Goal: Download file/media

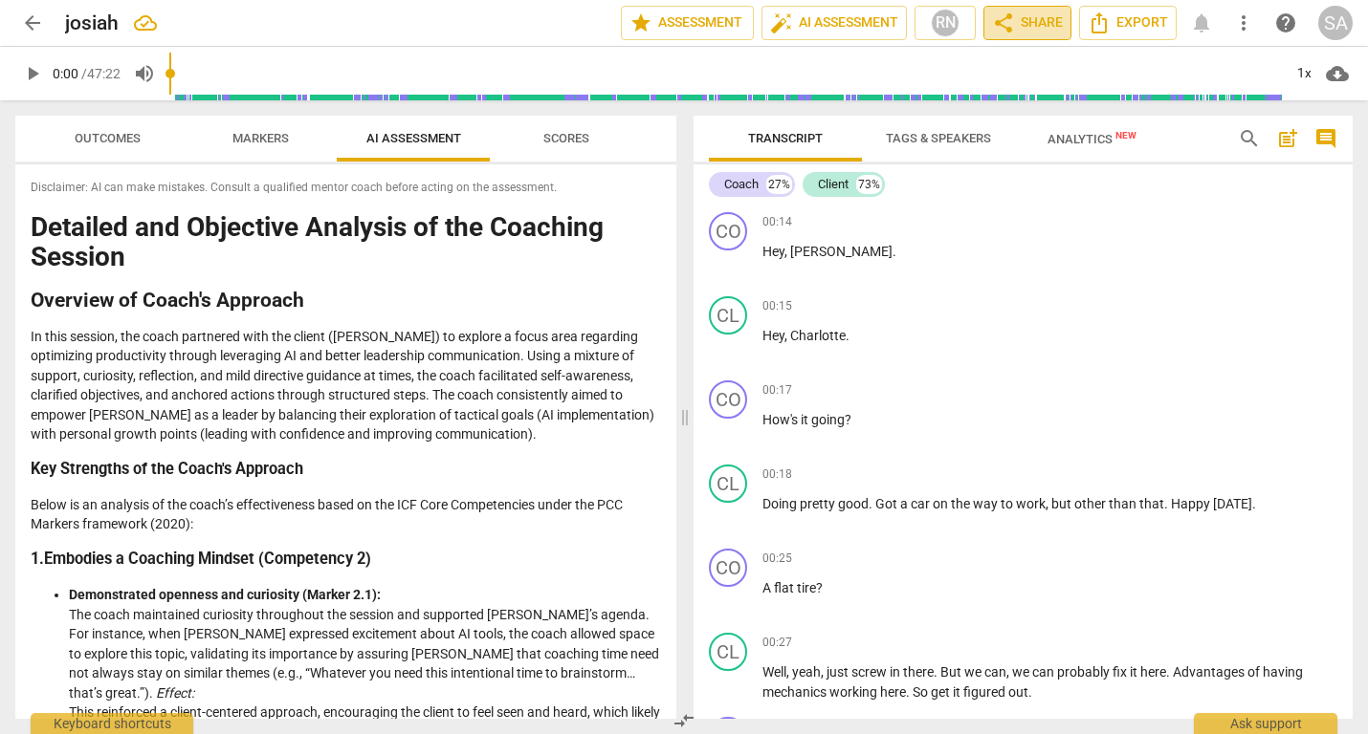
click at [1025, 21] on span "share Share" at bounding box center [1027, 22] width 71 height 23
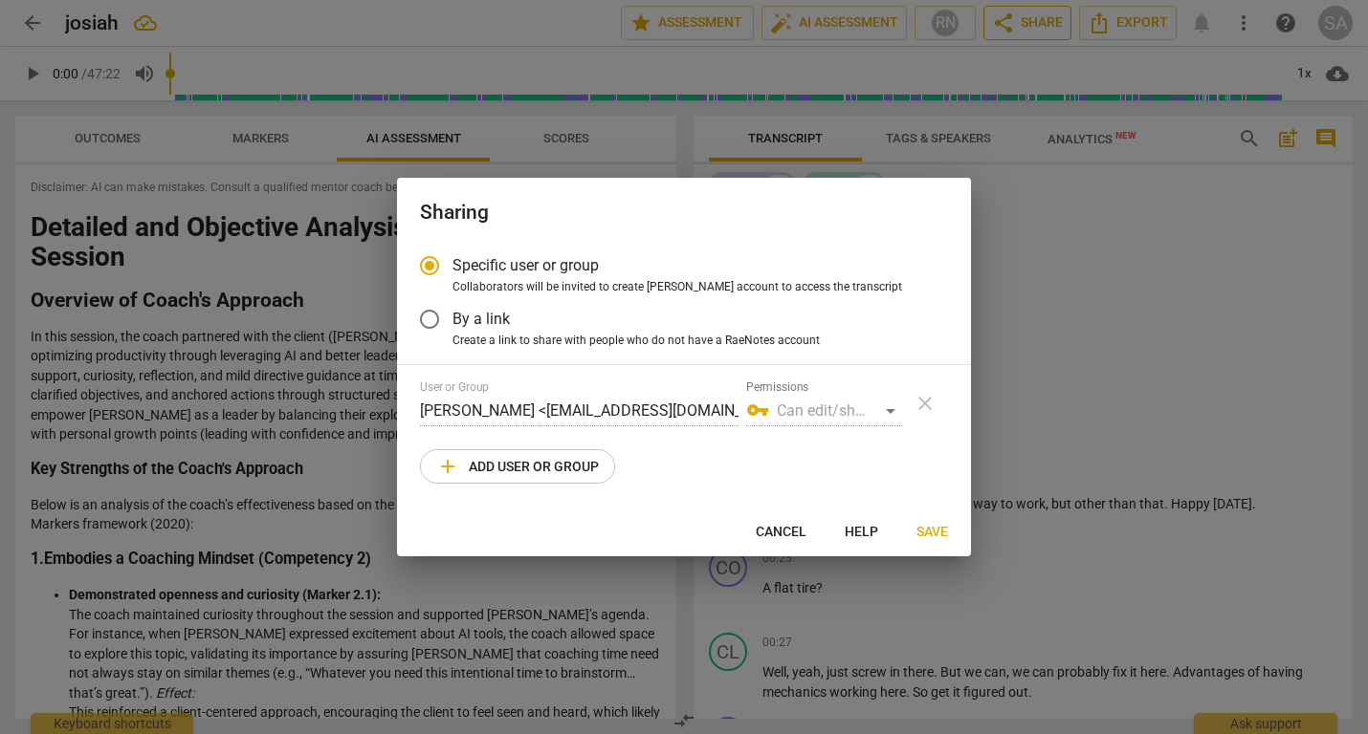
radio input "false"
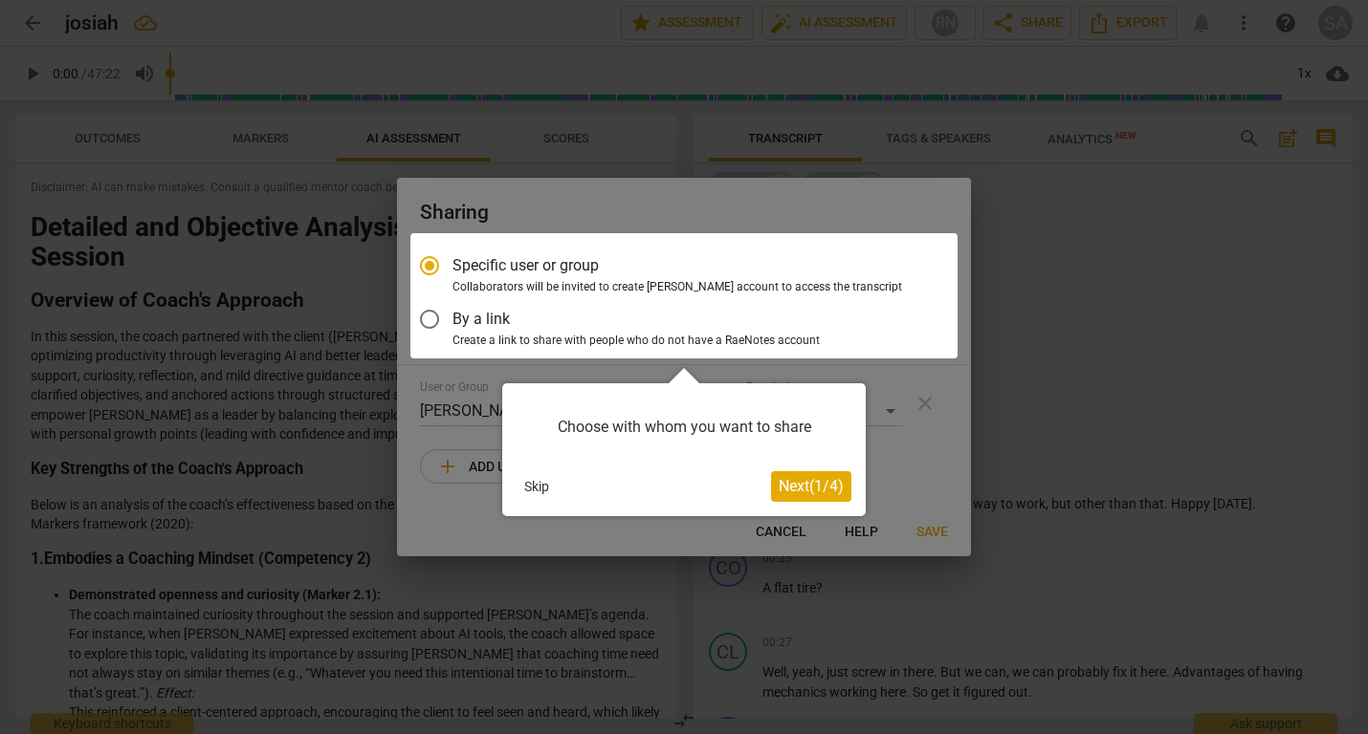
click at [435, 319] on div at bounding box center [683, 295] width 547 height 125
click at [536, 489] on button "Skip" at bounding box center [536, 486] width 40 height 29
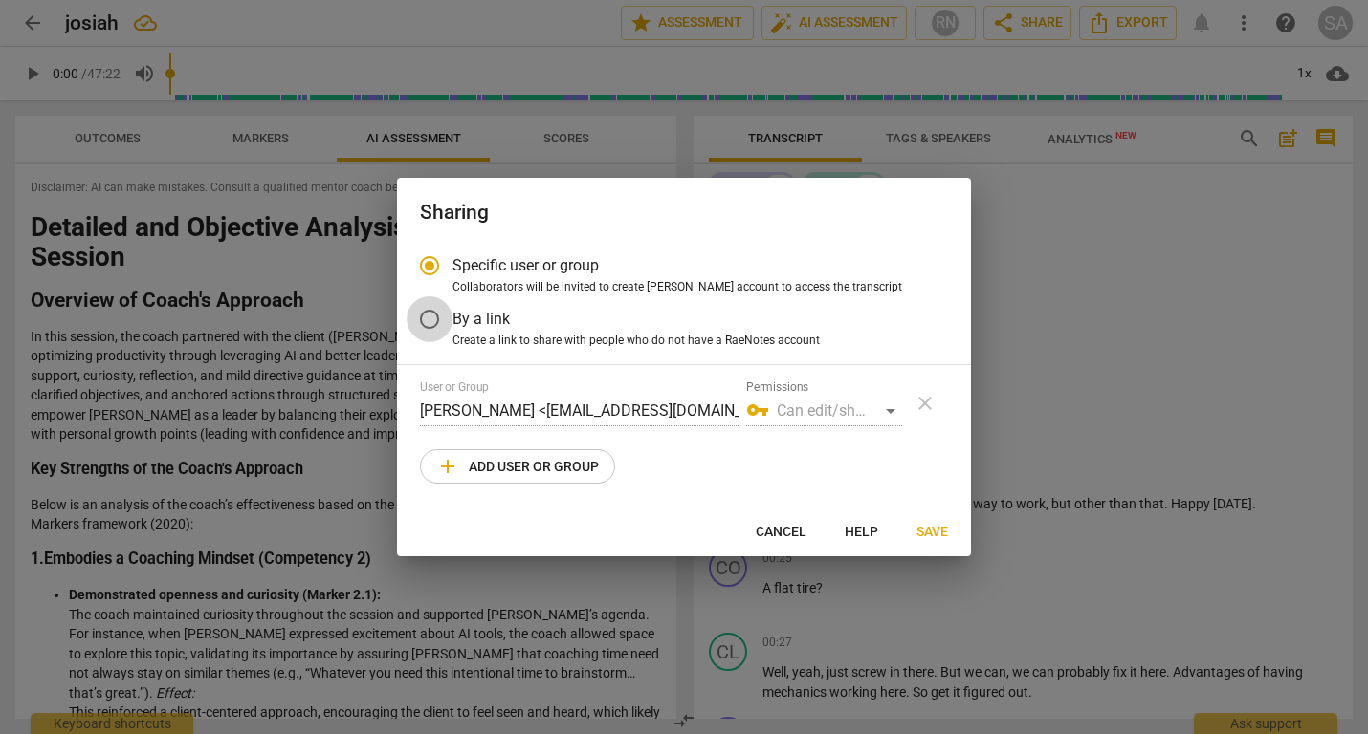
click at [434, 317] on input "By a link" at bounding box center [429, 319] width 46 height 46
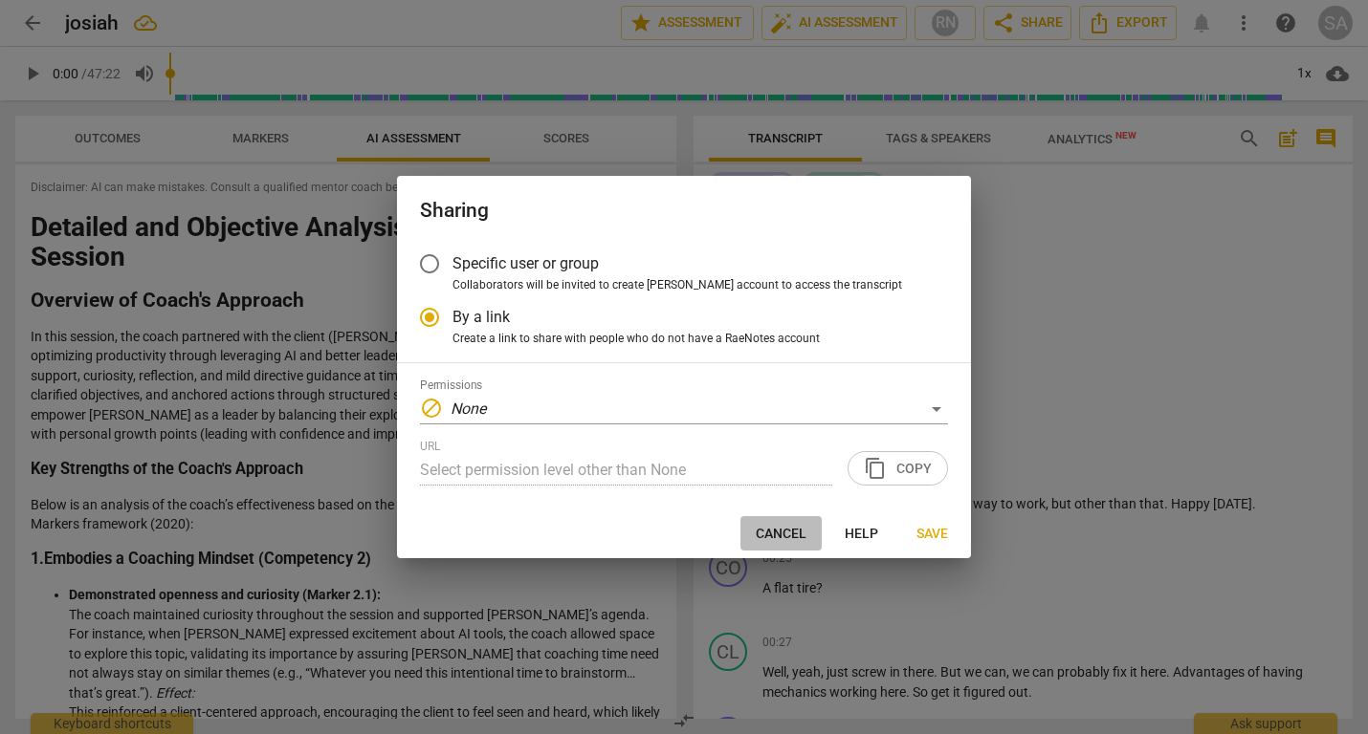
click at [781, 536] on span "Cancel" at bounding box center [780, 534] width 51 height 19
radio input "false"
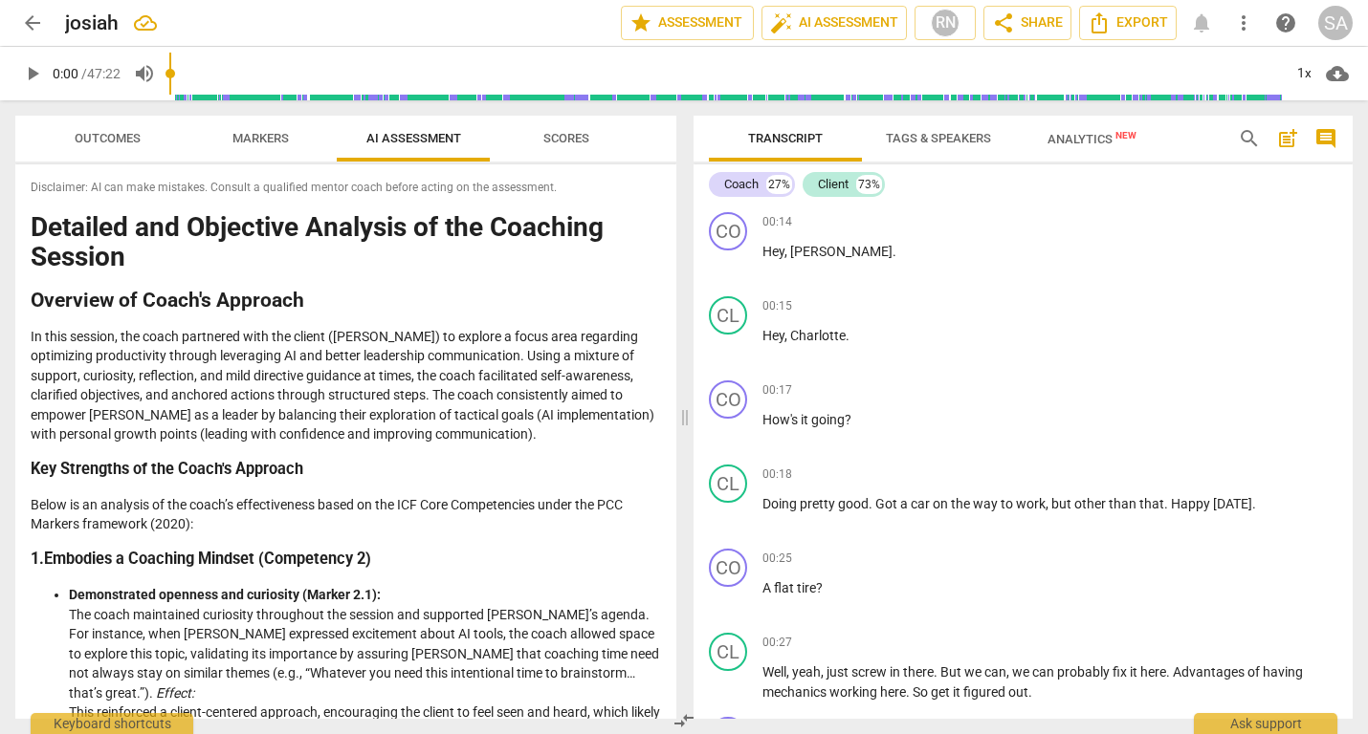
drag, startPoint x: 1335, startPoint y: 74, endPoint x: 1374, endPoint y: 84, distance: 40.6
click at [1367, 0] on html "arrow_back josiah edit star Assessment auto_fix_high AI Assessment RN share Sha…" at bounding box center [684, 0] width 1368 height 0
click at [35, 20] on span "arrow_back" at bounding box center [32, 22] width 23 height 23
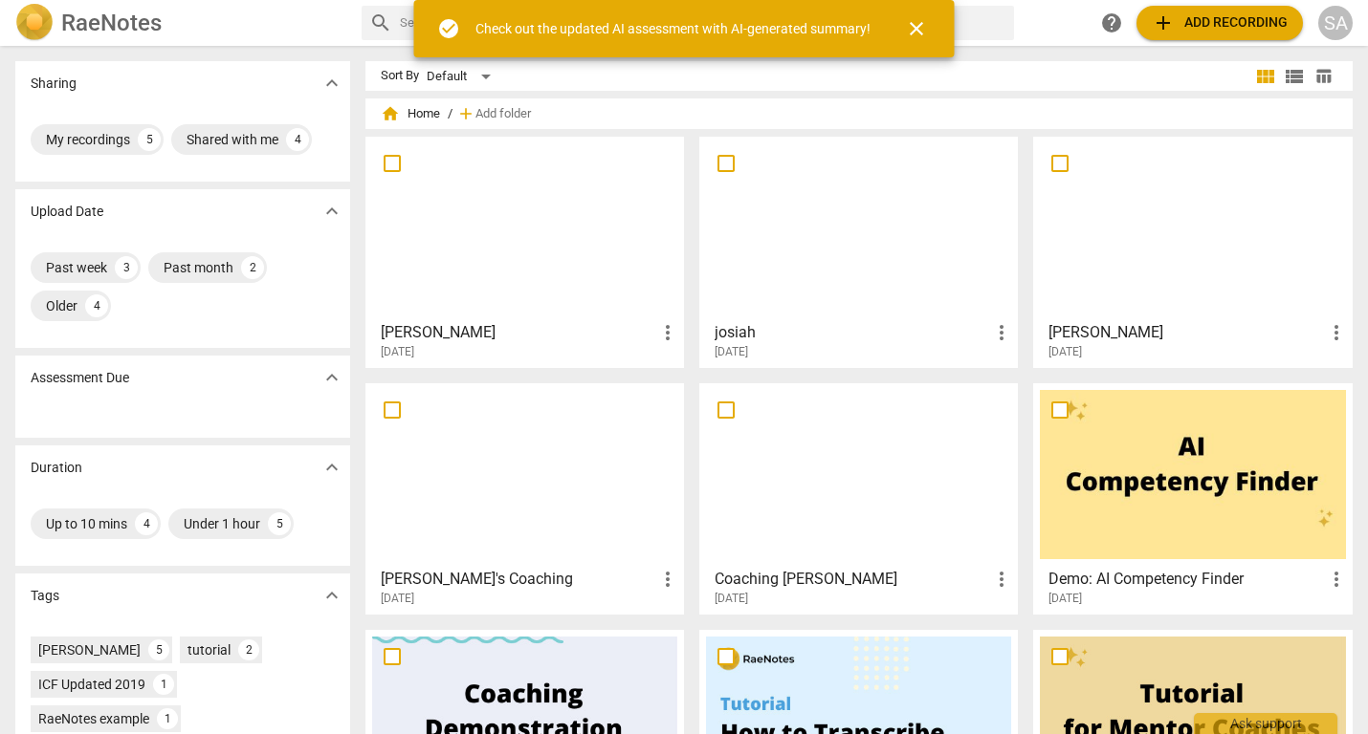
click at [883, 465] on div at bounding box center [858, 474] width 305 height 169
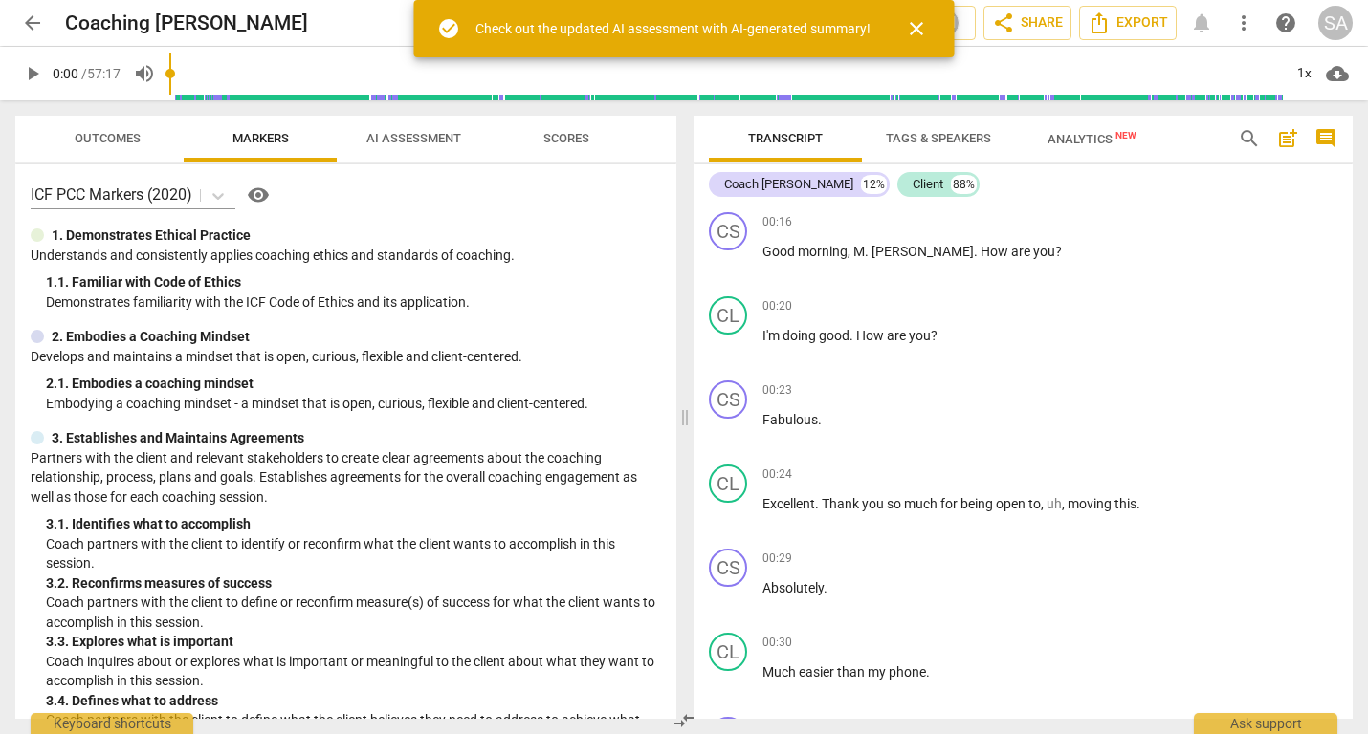
click at [1337, 71] on span "cloud_download" at bounding box center [1336, 73] width 23 height 23
click at [1299, 74] on li "Download audio" at bounding box center [1283, 74] width 142 height 46
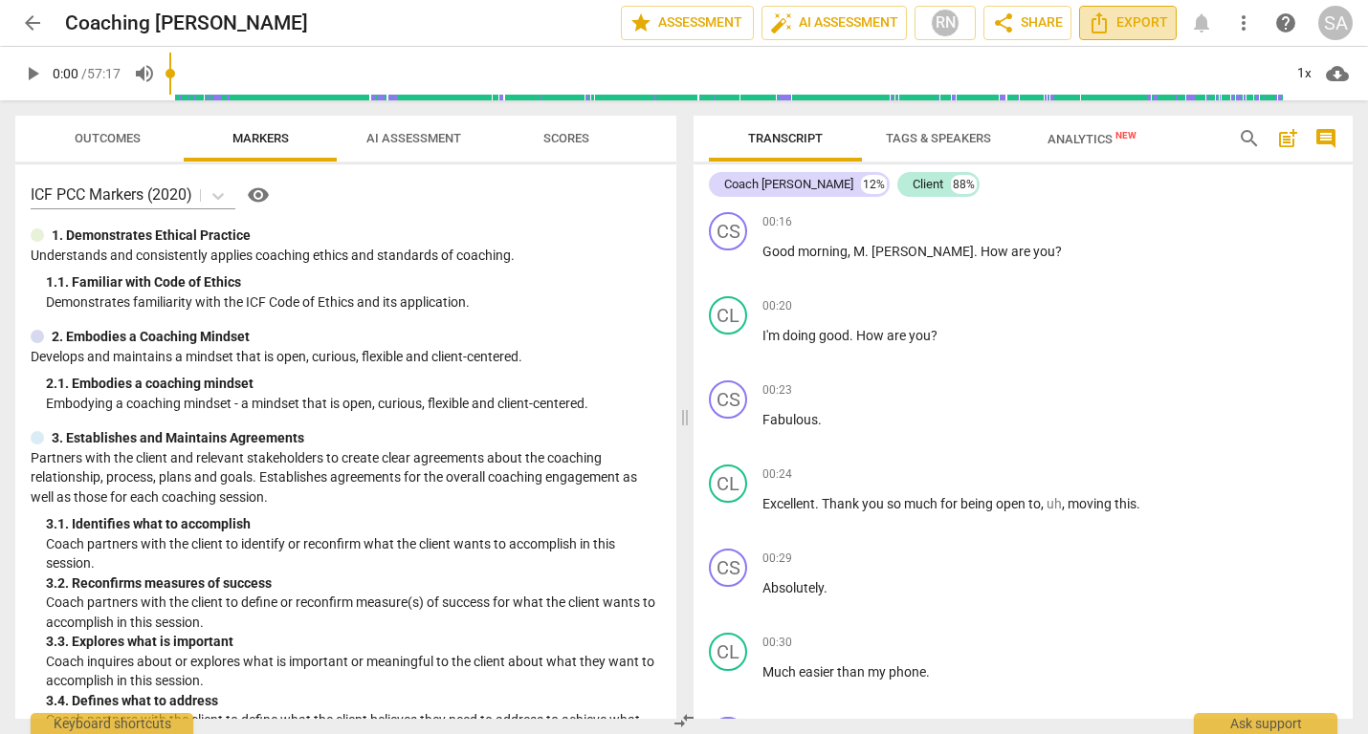
click at [1132, 24] on span "Export" at bounding box center [1127, 22] width 80 height 23
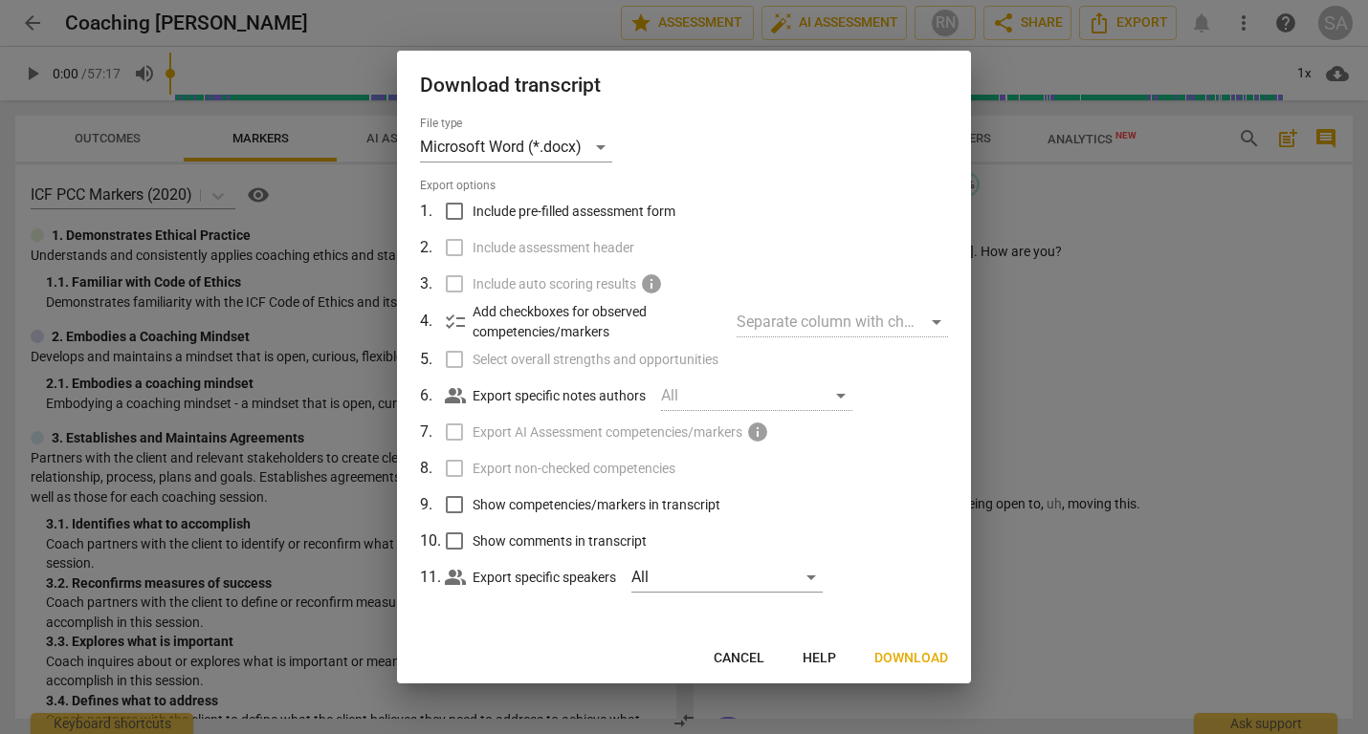
click at [1139, 207] on div at bounding box center [684, 367] width 1368 height 734
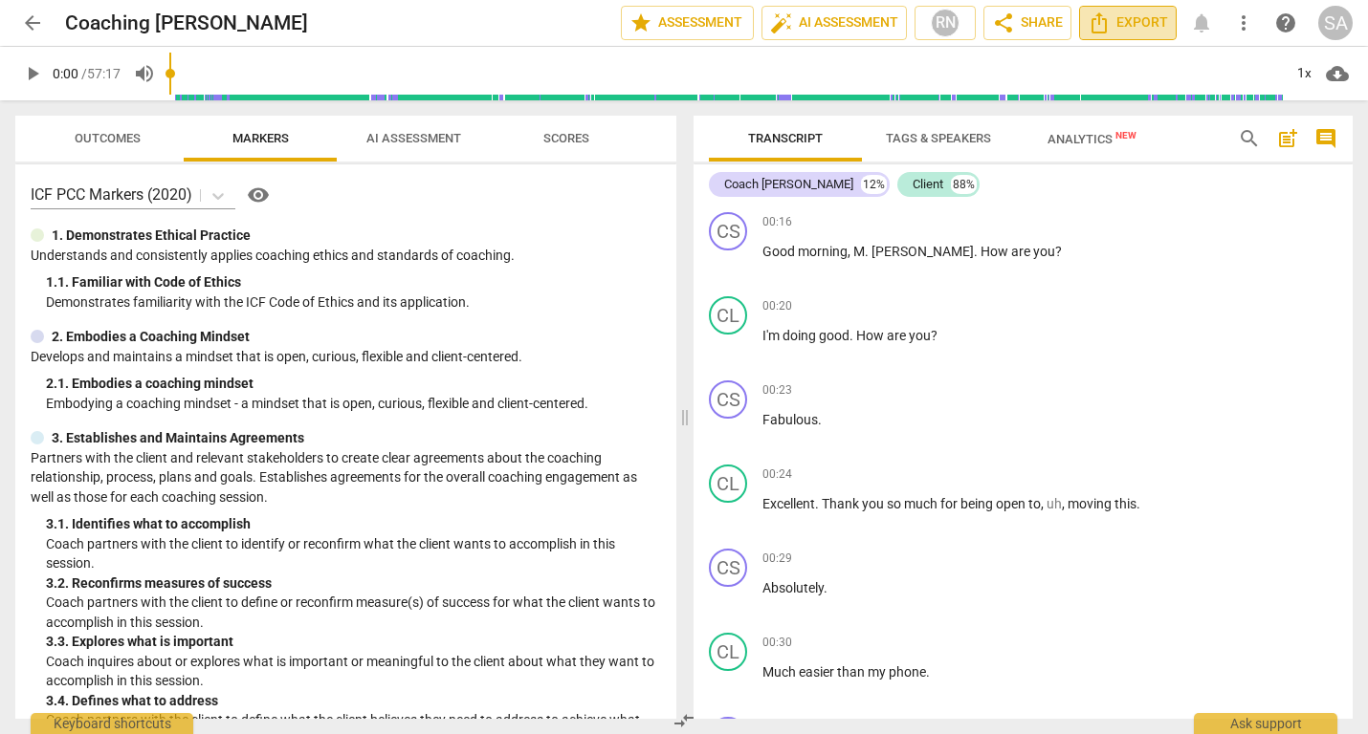
click at [1146, 25] on span "Export" at bounding box center [1127, 22] width 80 height 23
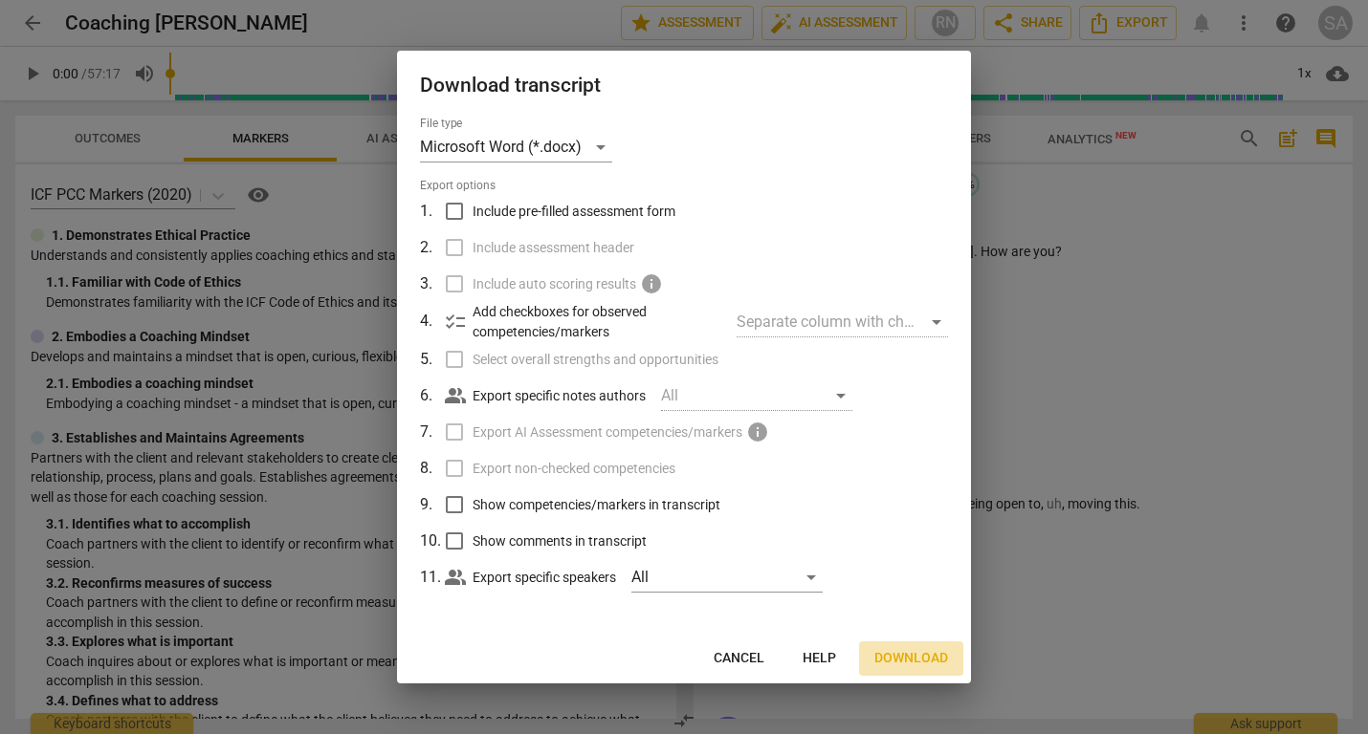
click at [908, 657] on span "Download" at bounding box center [911, 658] width 74 height 19
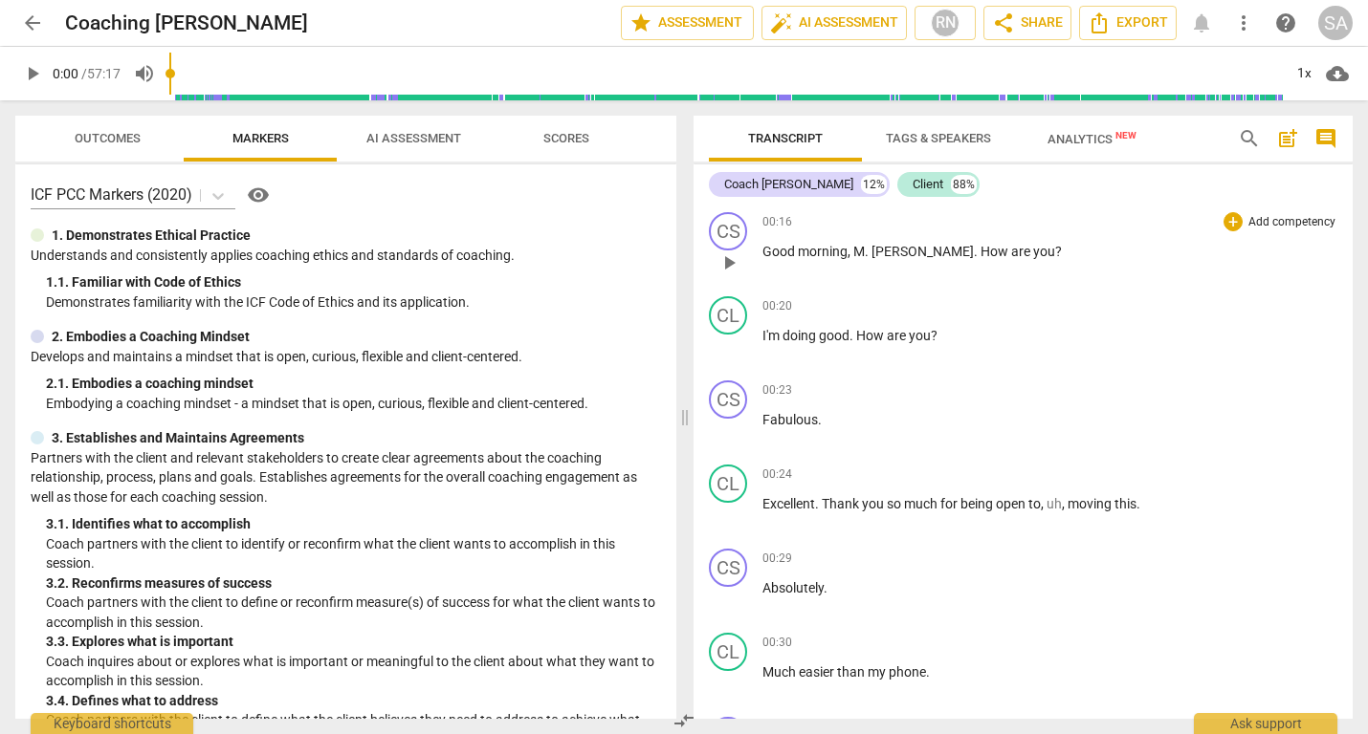
click at [1279, 222] on p "Add competency" at bounding box center [1291, 222] width 91 height 17
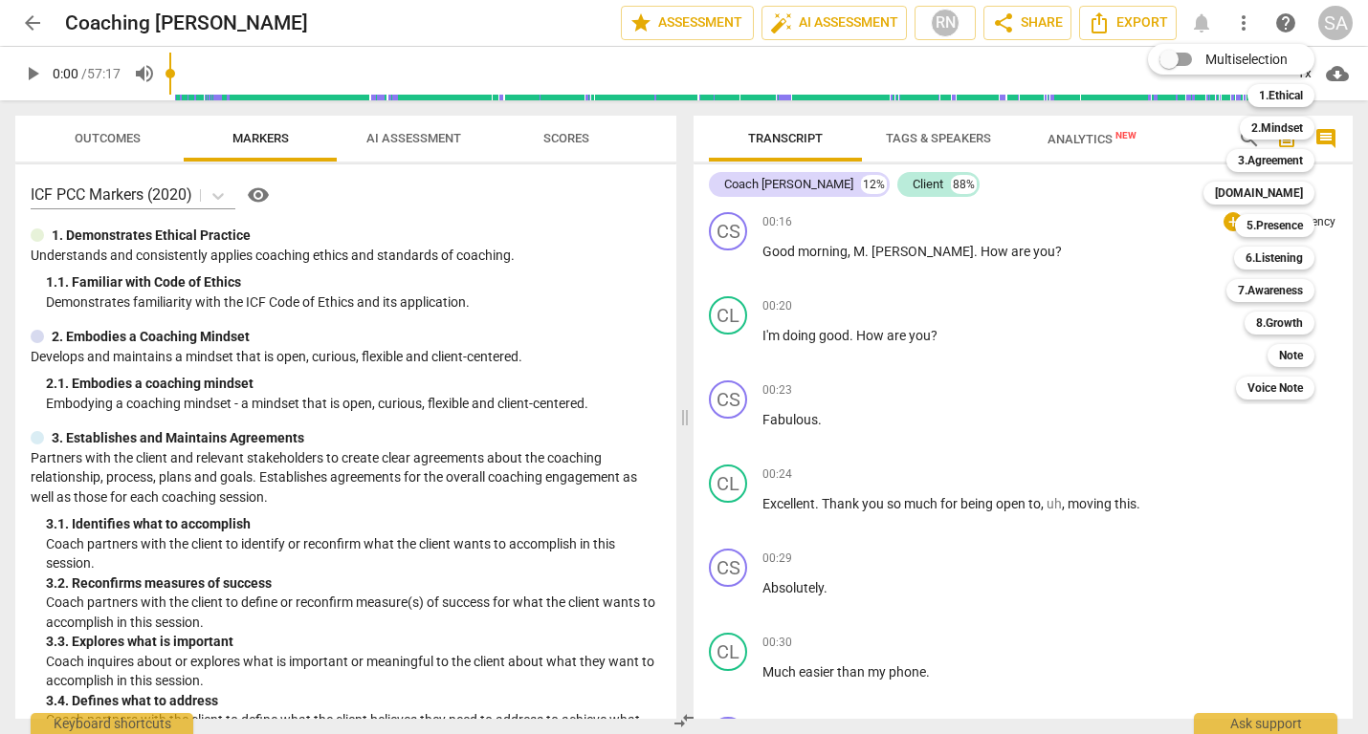
click at [944, 22] on div at bounding box center [684, 367] width 1368 height 734
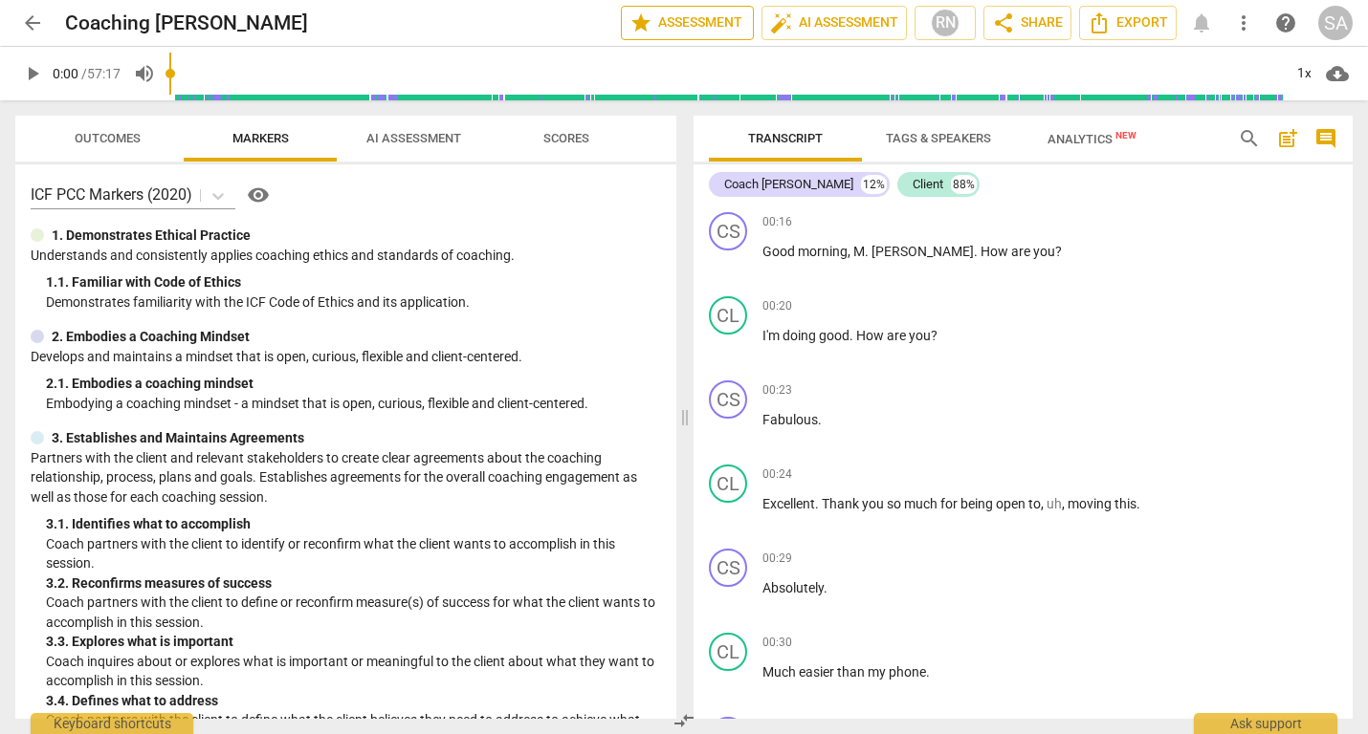
click at [672, 22] on span "star Assessment" at bounding box center [687, 22] width 116 height 23
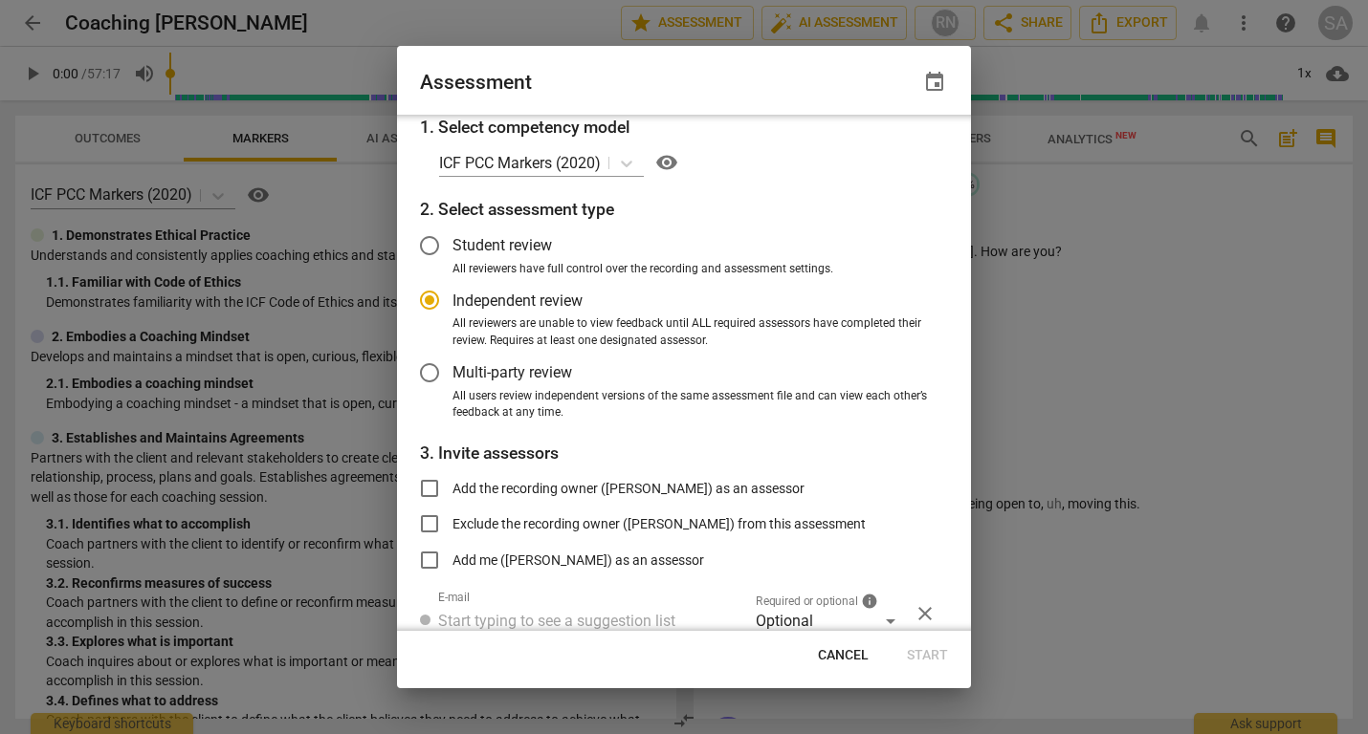
scroll to position [78, 0]
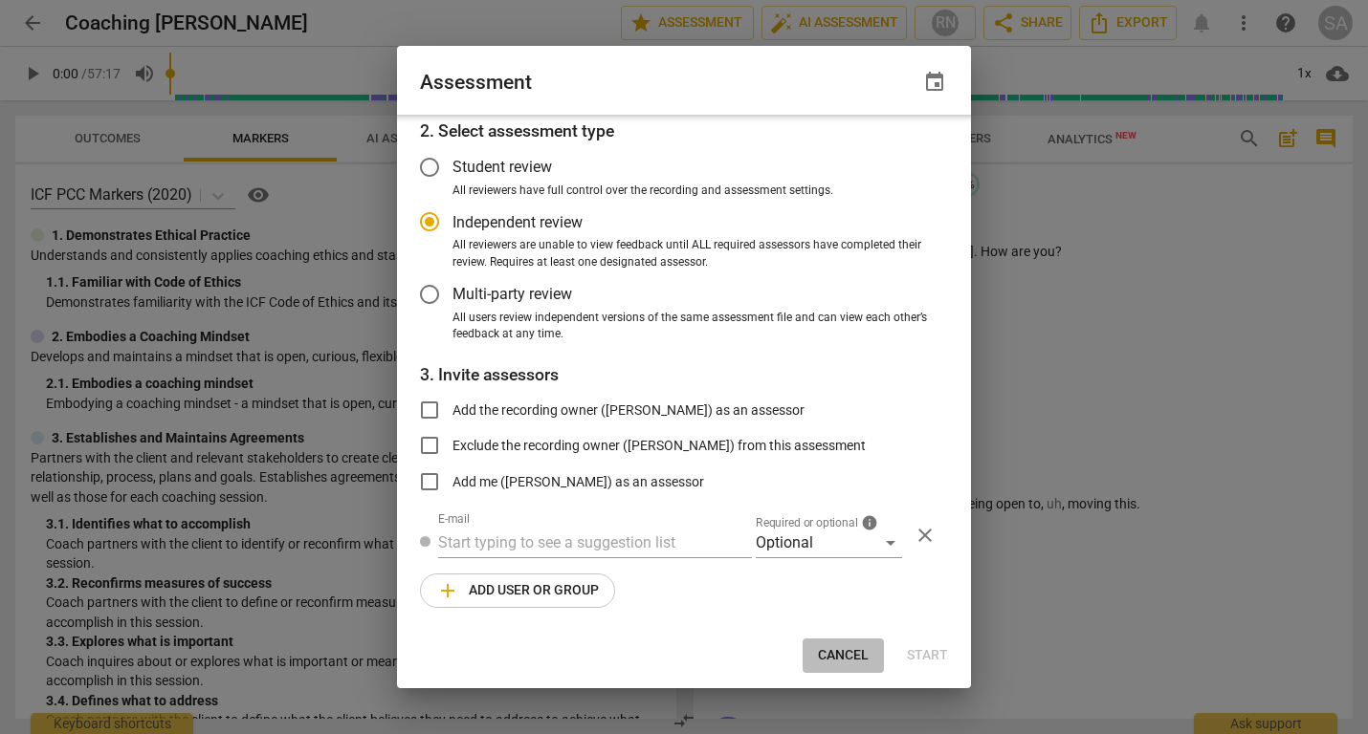
click at [842, 647] on span "Cancel" at bounding box center [843, 655] width 51 height 19
radio input "false"
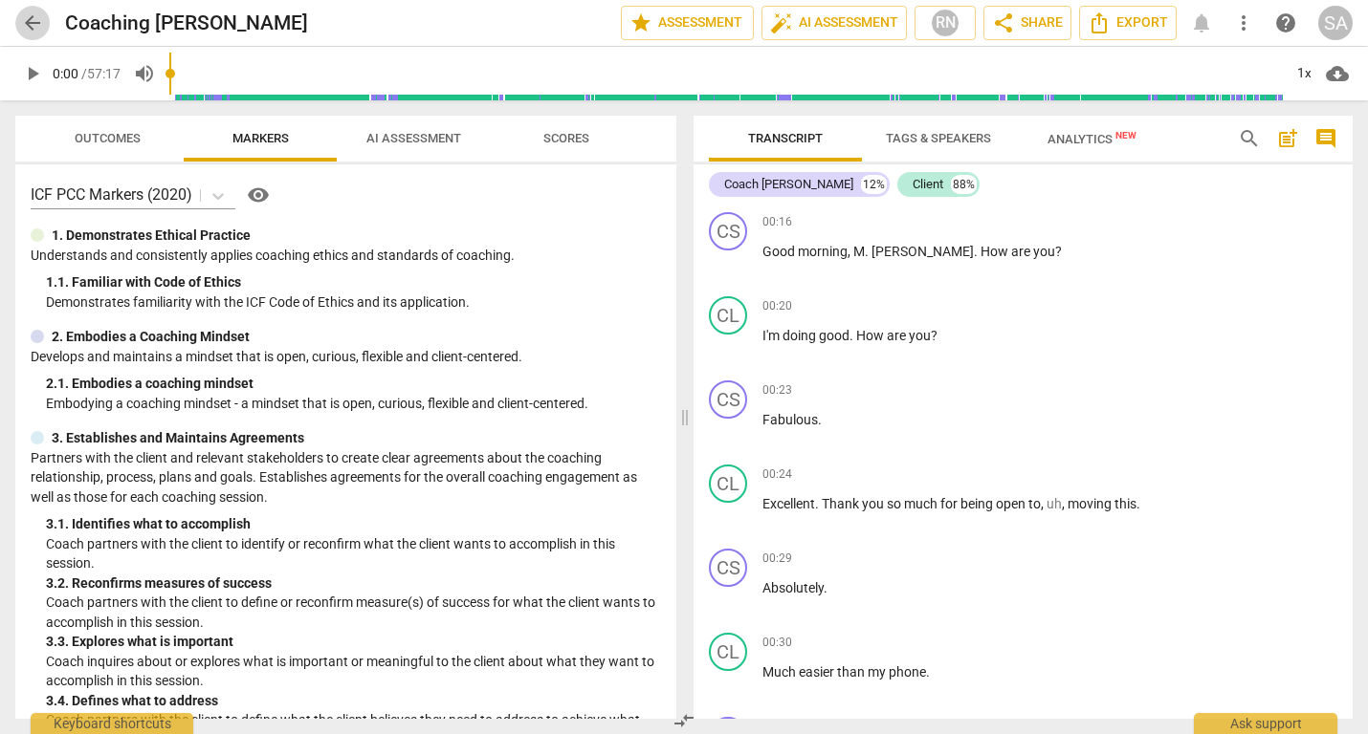
click at [41, 30] on span "arrow_back" at bounding box center [32, 22] width 23 height 23
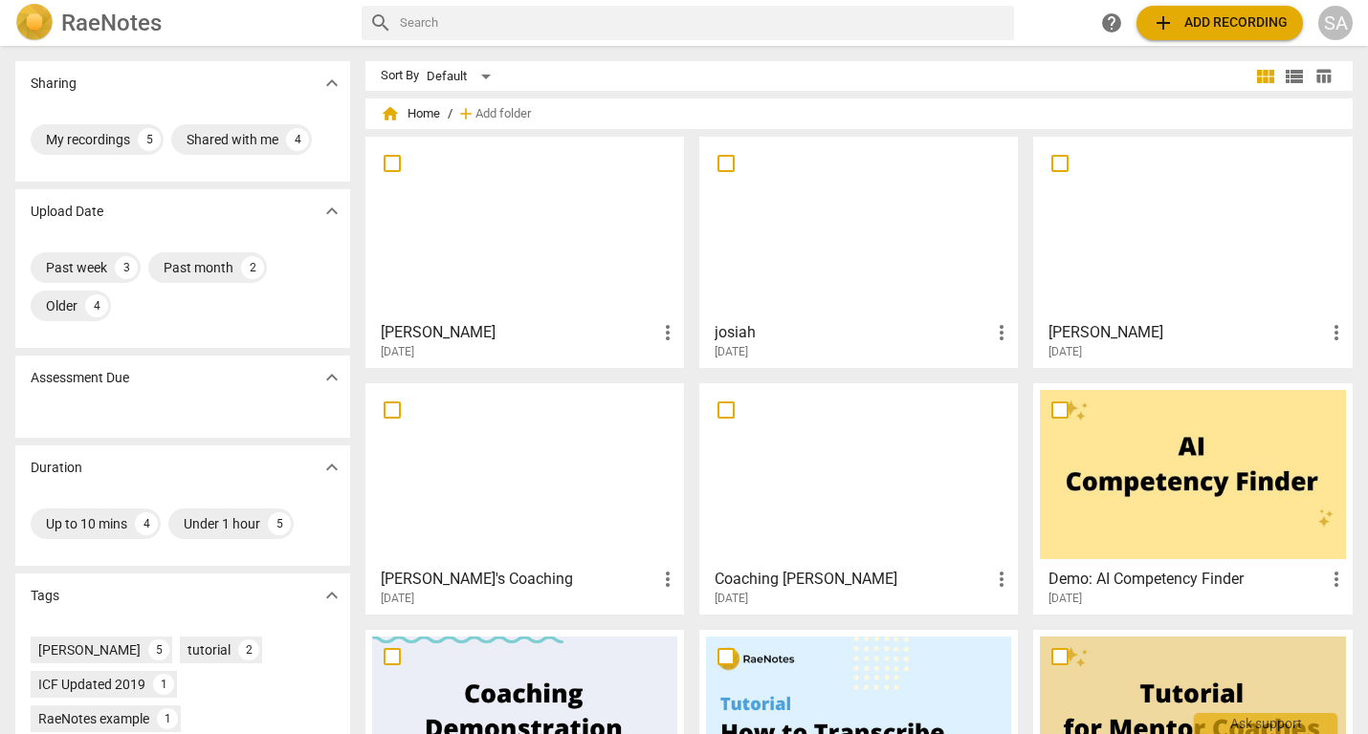
click at [881, 234] on div at bounding box center [858, 227] width 305 height 169
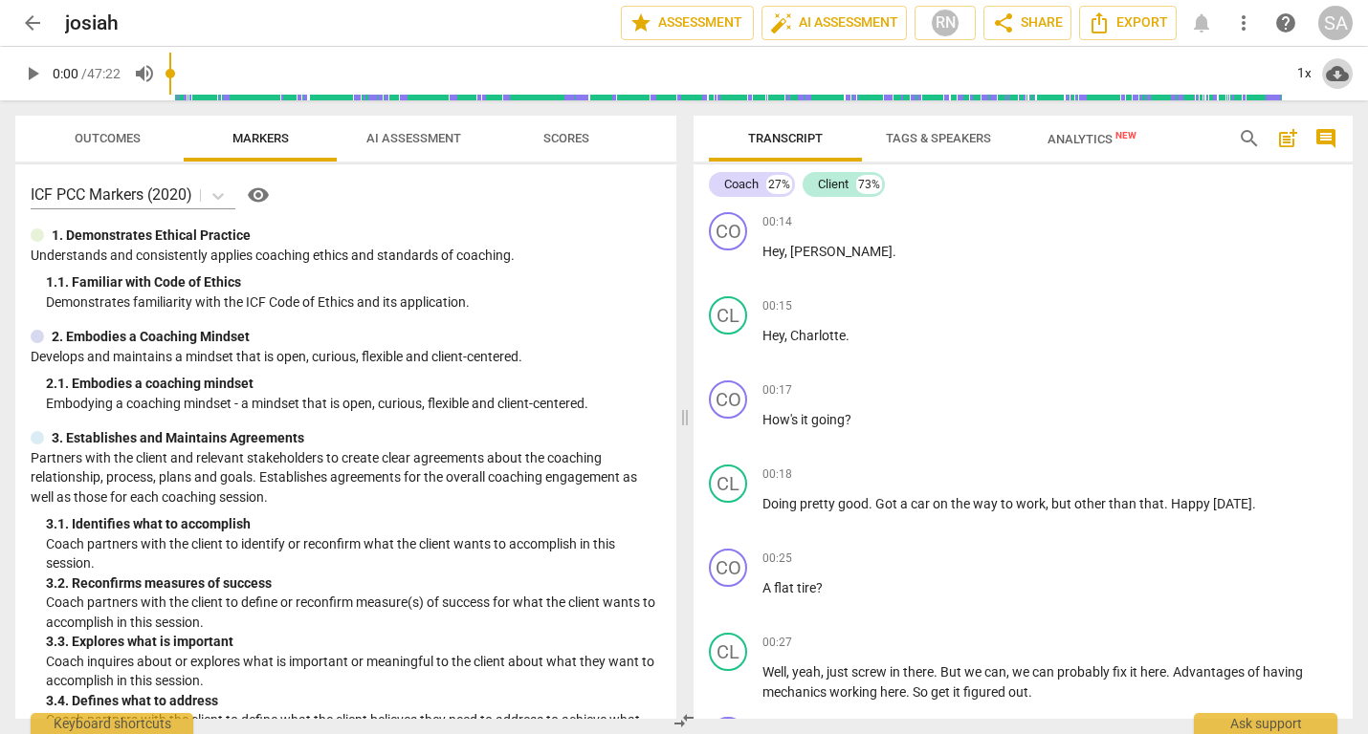
click at [1336, 74] on span "cloud_download" at bounding box center [1336, 73] width 23 height 23
click at [1315, 73] on li "Download audio" at bounding box center [1283, 74] width 142 height 46
